Goal: Task Accomplishment & Management: Use online tool/utility

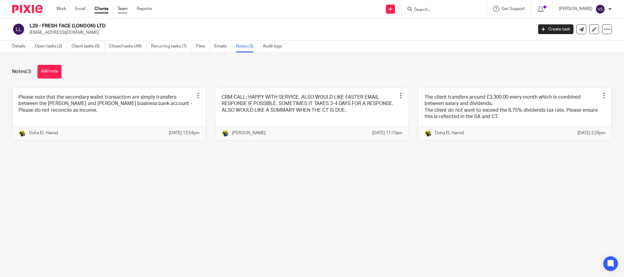
click at [123, 9] on link "Team" at bounding box center [122, 9] width 10 height 6
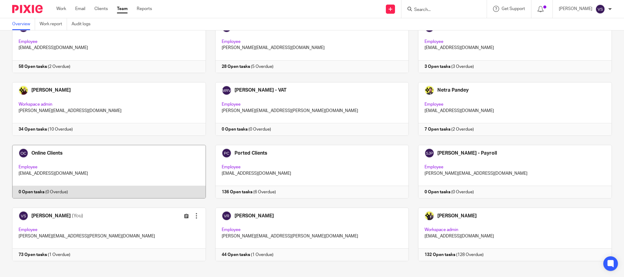
scroll to position [306, 0]
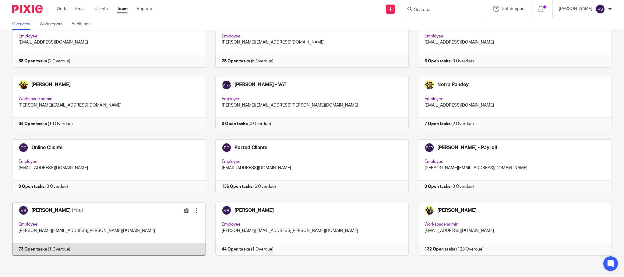
click at [70, 222] on link at bounding box center [104, 229] width 203 height 54
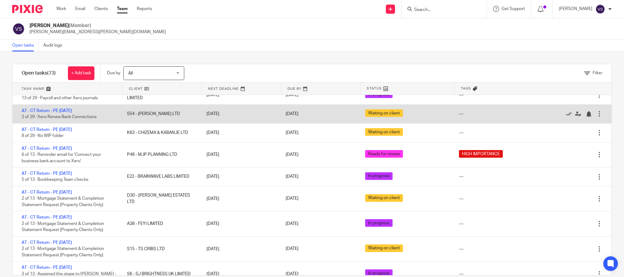
scroll to position [773, 0]
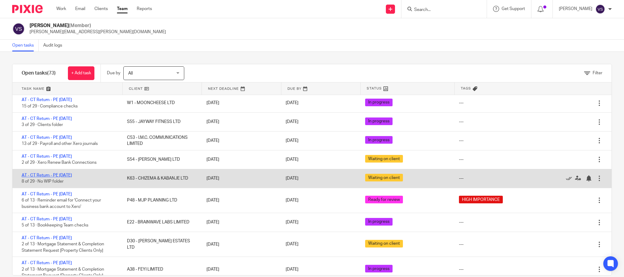
click at [58, 177] on link "AT - CT Return - PE 30-04-2025" at bounding box center [47, 175] width 50 height 4
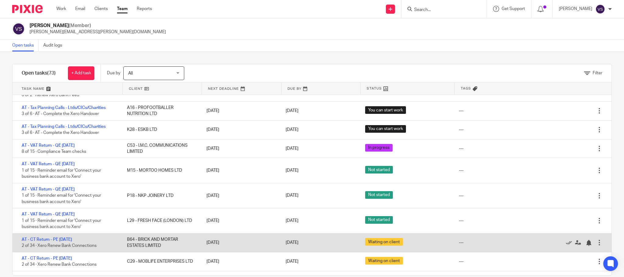
scroll to position [46, 0]
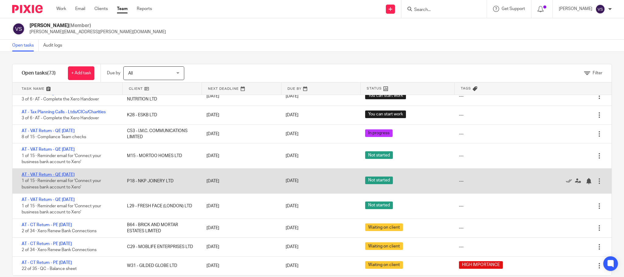
click at [70, 175] on link "AT - VAT Return - QE [DATE]" at bounding box center [48, 175] width 53 height 4
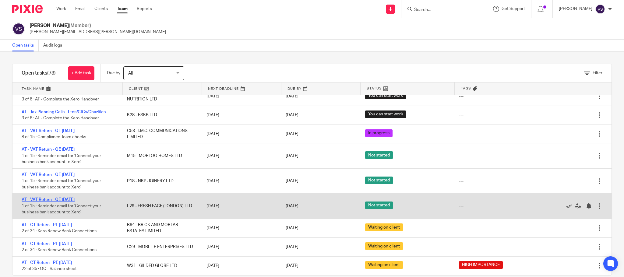
click at [62, 199] on link "AT - VAT Return - QE [DATE]" at bounding box center [48, 200] width 53 height 4
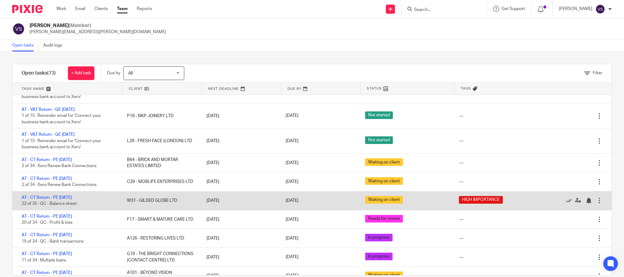
scroll to position [91, 0]
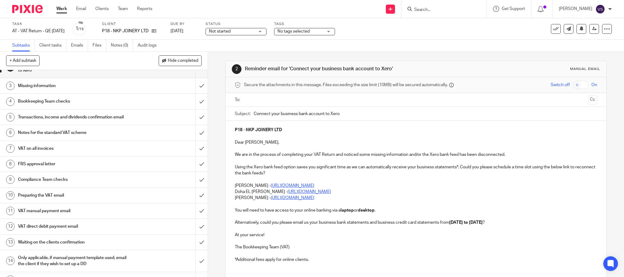
scroll to position [42, 0]
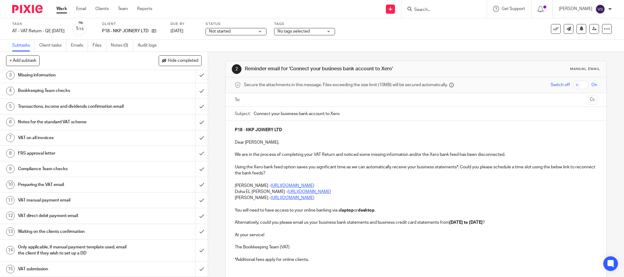
click at [97, 184] on h1 "Preparing the VAT email" at bounding box center [75, 184] width 114 height 9
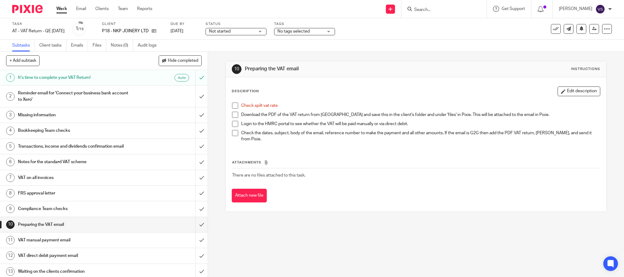
scroll to position [42, 0]
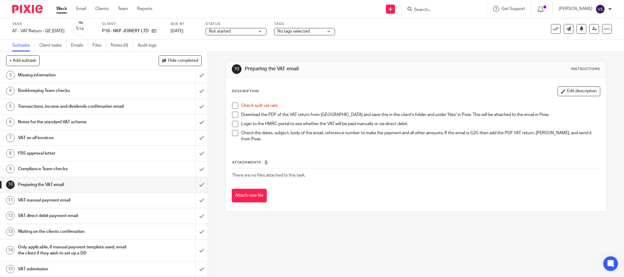
click at [71, 202] on h1 "VAT manual payment email" at bounding box center [75, 200] width 114 height 9
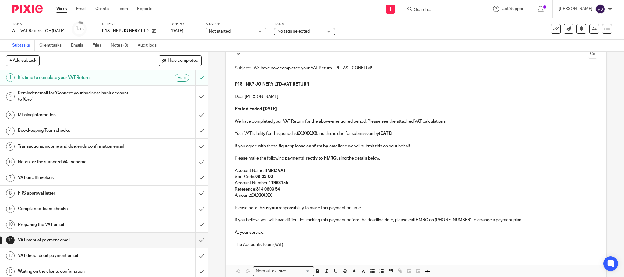
scroll to position [77, 0]
